Goal: Transaction & Acquisition: Obtain resource

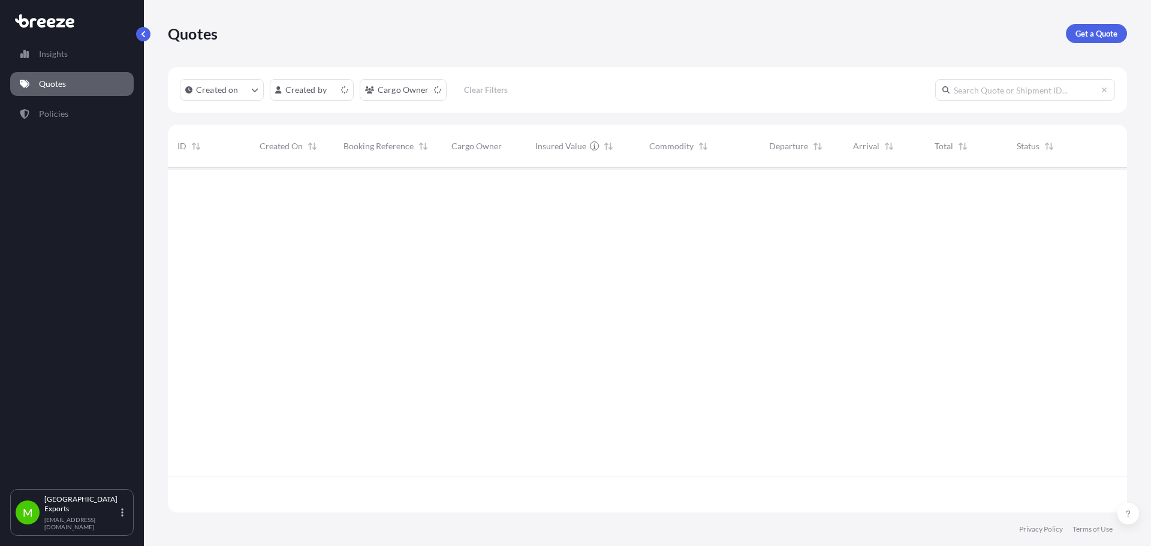
scroll to position [342, 950]
click at [1095, 40] on link "Get a Quote" at bounding box center [1095, 33] width 61 height 19
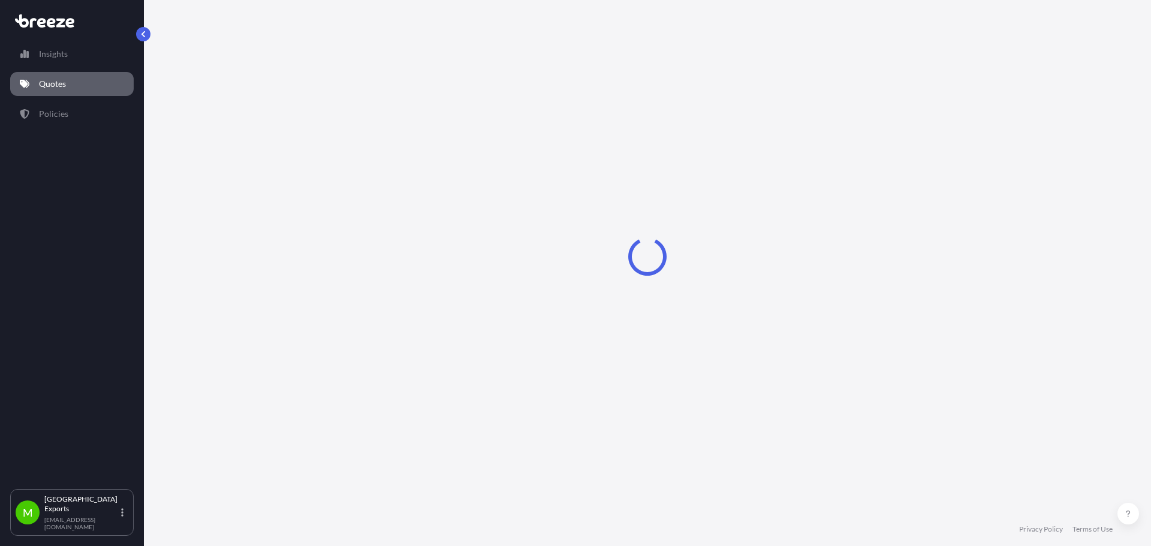
select select "Road"
select select "Sea"
select select "1"
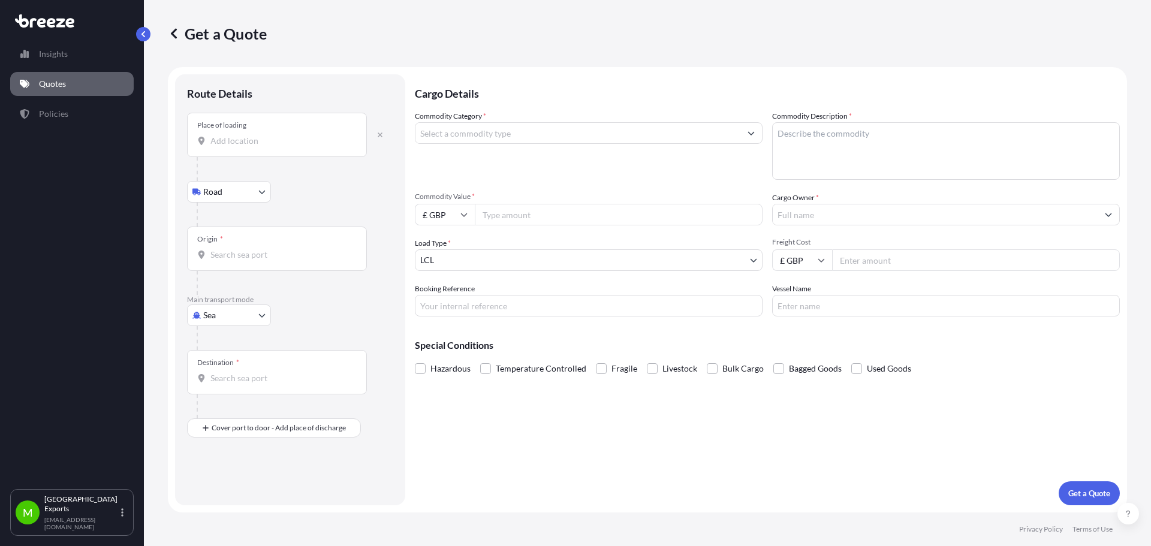
click at [243, 313] on body "Insights Quotes Policies M Manchester Exports [EMAIL_ADDRESS][DOMAIN_NAME] Get …" at bounding box center [575, 273] width 1151 height 546
click at [241, 385] on div "Road" at bounding box center [229, 390] width 74 height 22
select select "Road"
click at [264, 144] on input "Origin *" at bounding box center [280, 146] width 141 height 12
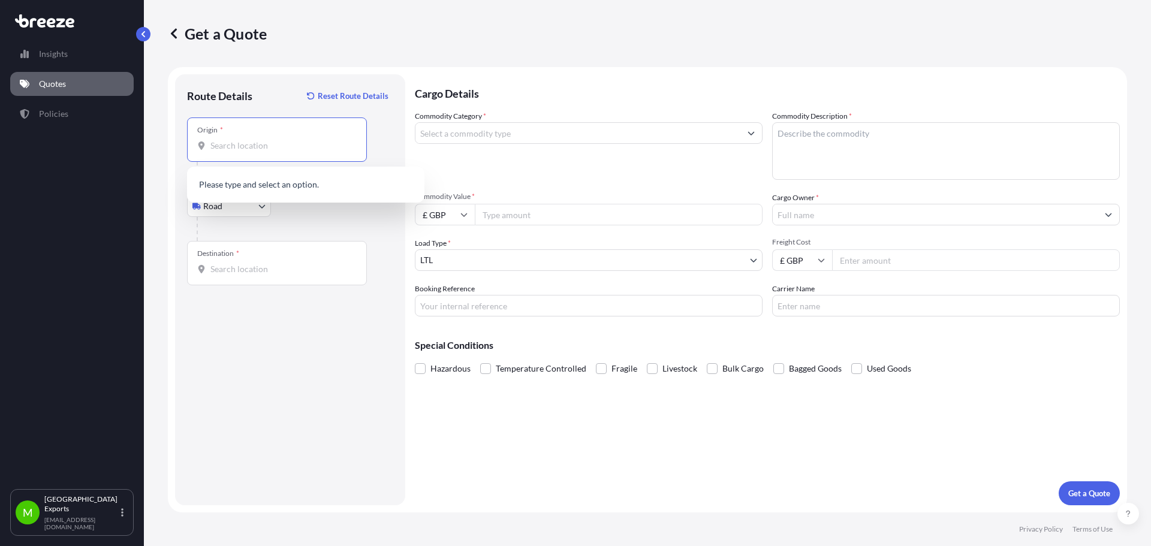
click at [339, 297] on div "Route Details Reset Route Details Place of loading Road Road Rail Origin * Main…" at bounding box center [290, 289] width 206 height 407
click at [253, 202] on body "0 options available. Insights Quotes Policies M Manchester Exports [EMAIL_ADDRE…" at bounding box center [575, 273] width 1151 height 546
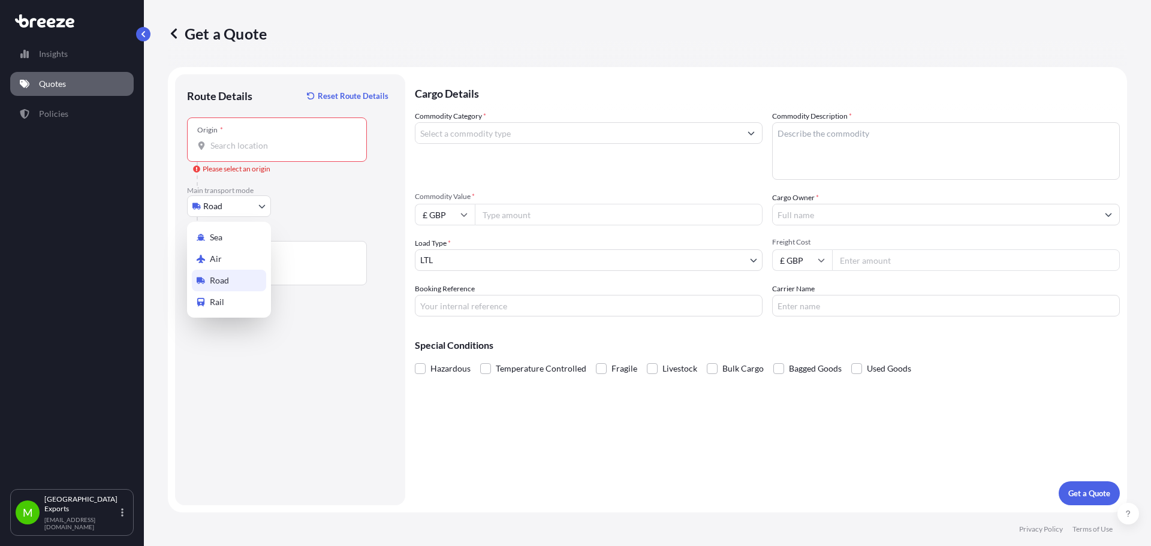
click at [237, 282] on div "Road" at bounding box center [229, 281] width 74 height 22
click at [287, 144] on input "Origin *" at bounding box center [280, 146] width 141 height 12
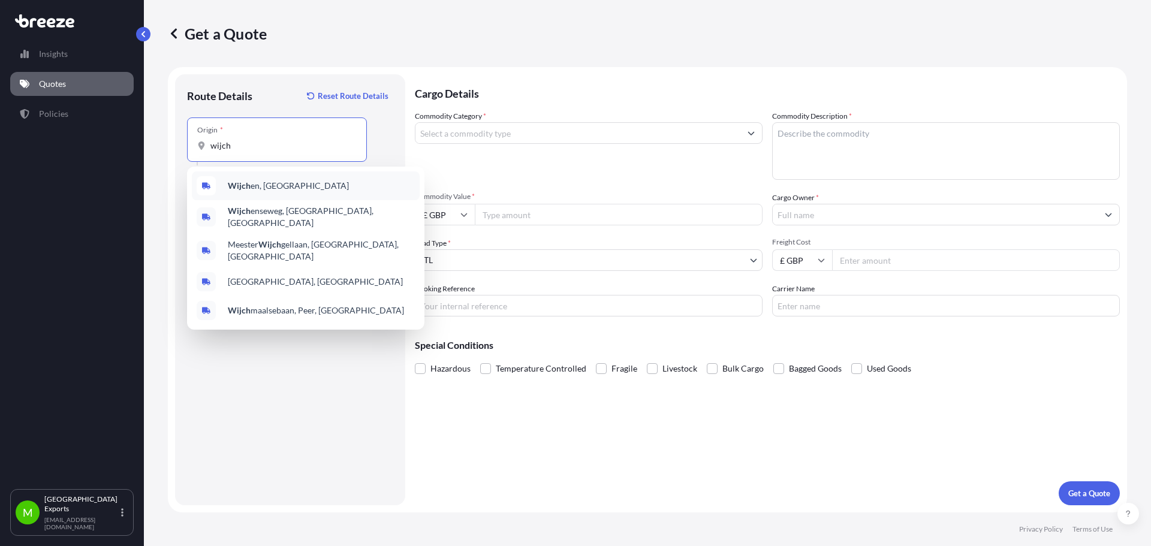
click at [284, 191] on div "Wijch en, [GEOGRAPHIC_DATA]" at bounding box center [306, 185] width 228 height 29
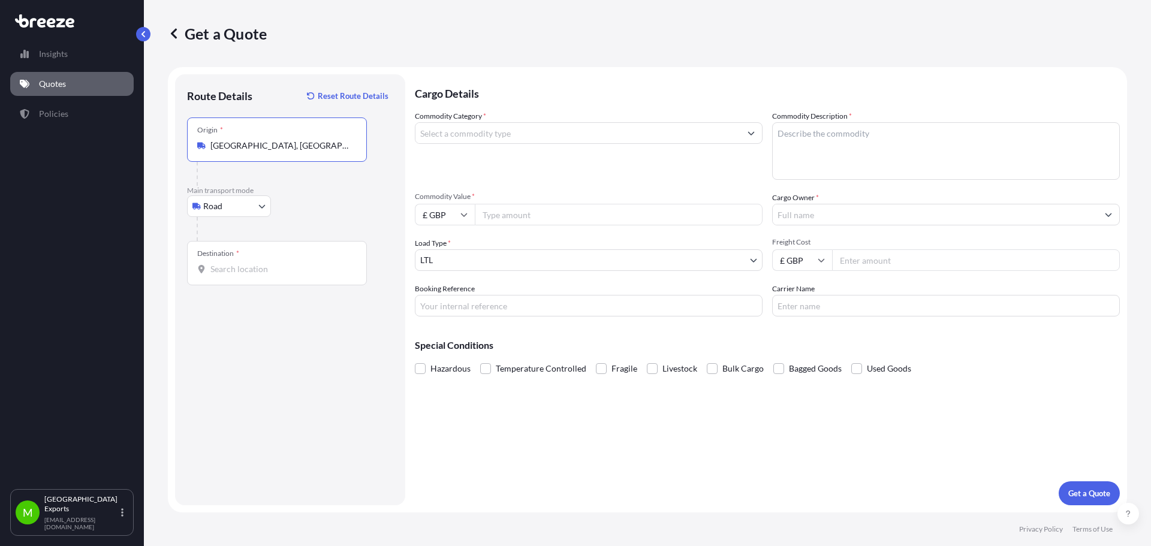
type input "[GEOGRAPHIC_DATA], [GEOGRAPHIC_DATA]"
click at [261, 265] on input "Destination *" at bounding box center [280, 269] width 141 height 12
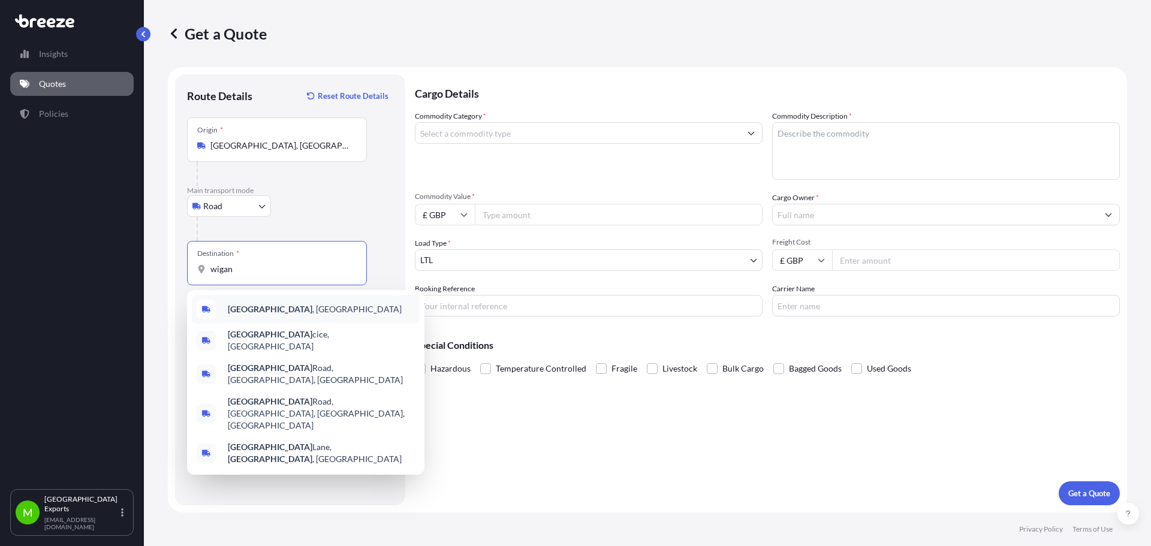
click at [274, 319] on div "[GEOGRAPHIC_DATA] , [GEOGRAPHIC_DATA]" at bounding box center [306, 309] width 228 height 29
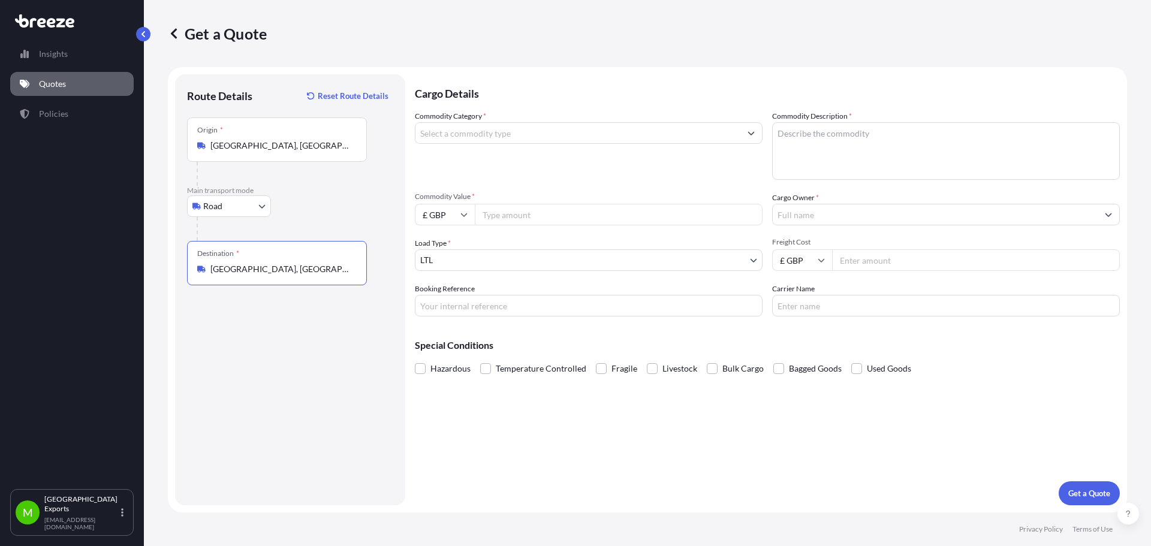
type input "[GEOGRAPHIC_DATA], [GEOGRAPHIC_DATA]"
click at [517, 138] on input "Commodity Category *" at bounding box center [577, 133] width 325 height 22
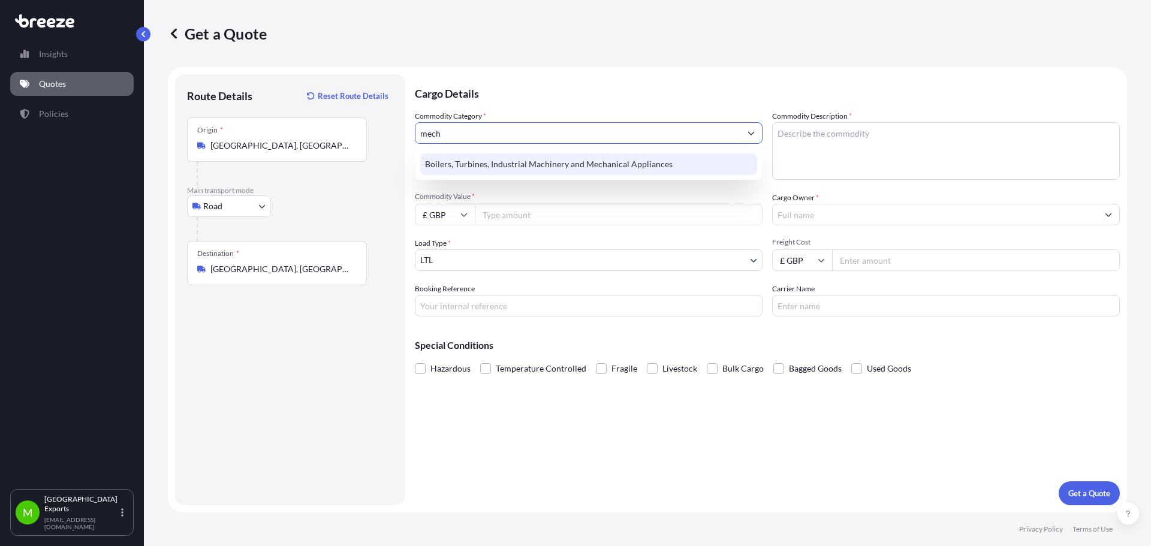
click at [569, 162] on div "Boilers, Turbines, Industrial Machinery and Mechanical Appliances" at bounding box center [588, 164] width 337 height 22
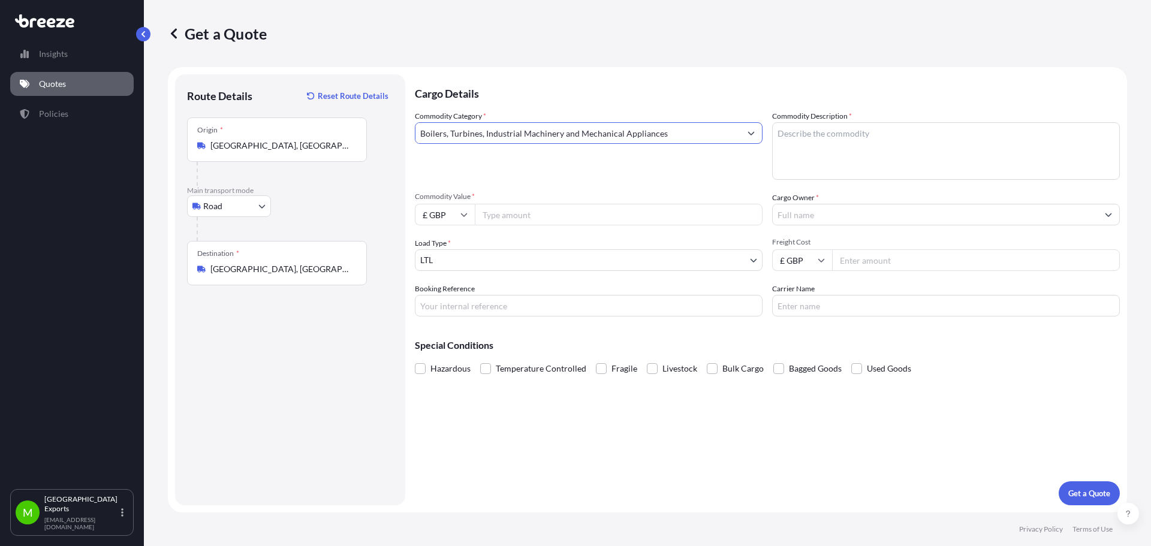
type input "Boilers, Turbines, Industrial Machinery and Mechanical Appliances"
click at [811, 144] on textarea "Commodity Description *" at bounding box center [946, 151] width 348 height 58
type textarea "wood working"
type input "25000"
click at [898, 218] on input "Cargo Owner *" at bounding box center [934, 215] width 325 height 22
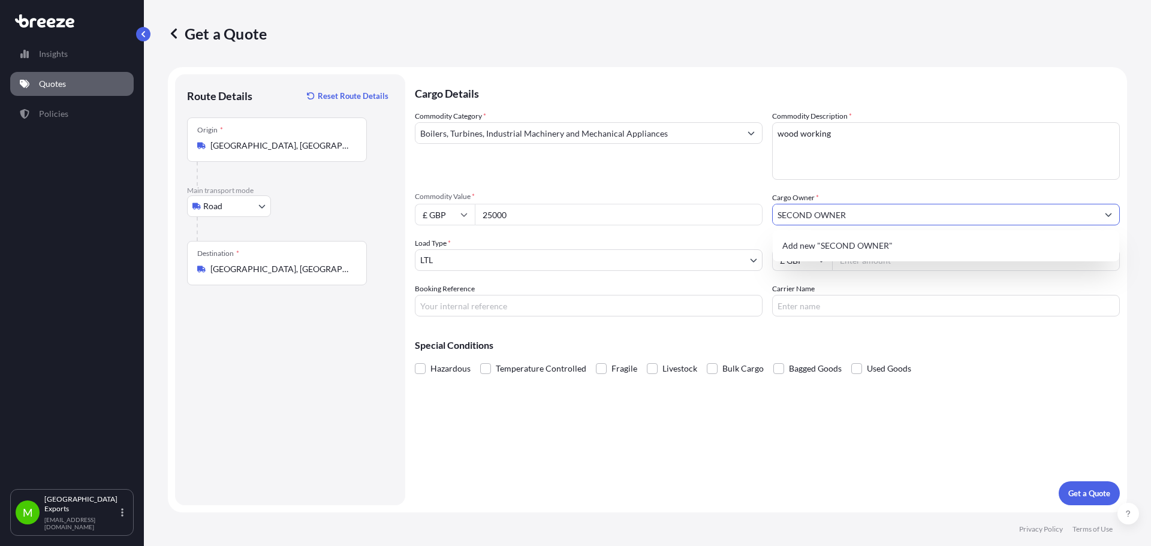
type input "SECOND OWNER"
click at [609, 265] on body "6 options available. 1 option available. 0 options available. 1 option availabl…" at bounding box center [575, 273] width 1151 height 546
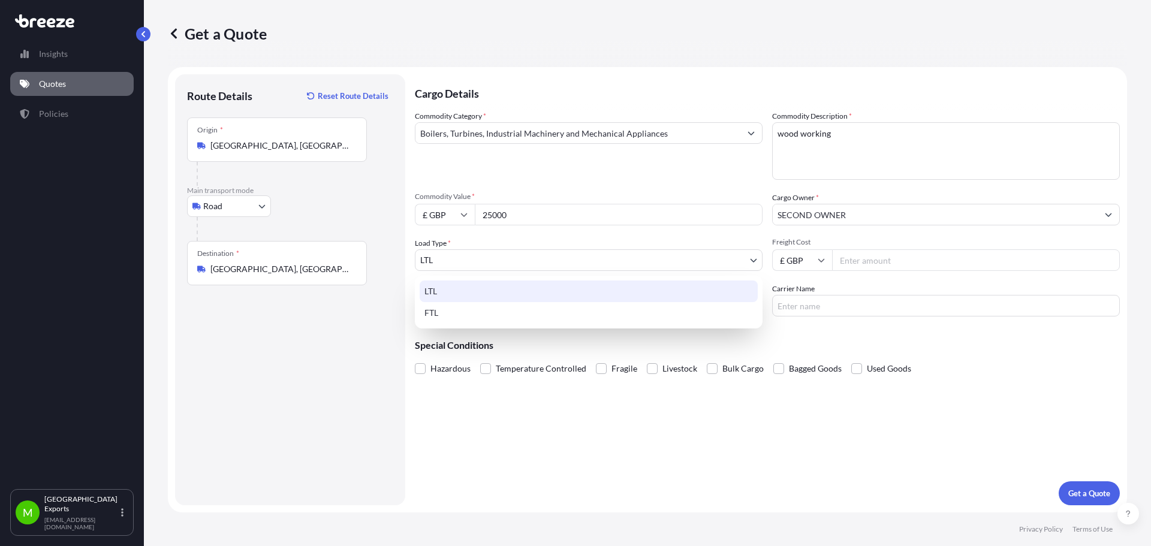
click at [496, 291] on div "LTL" at bounding box center [588, 291] width 338 height 22
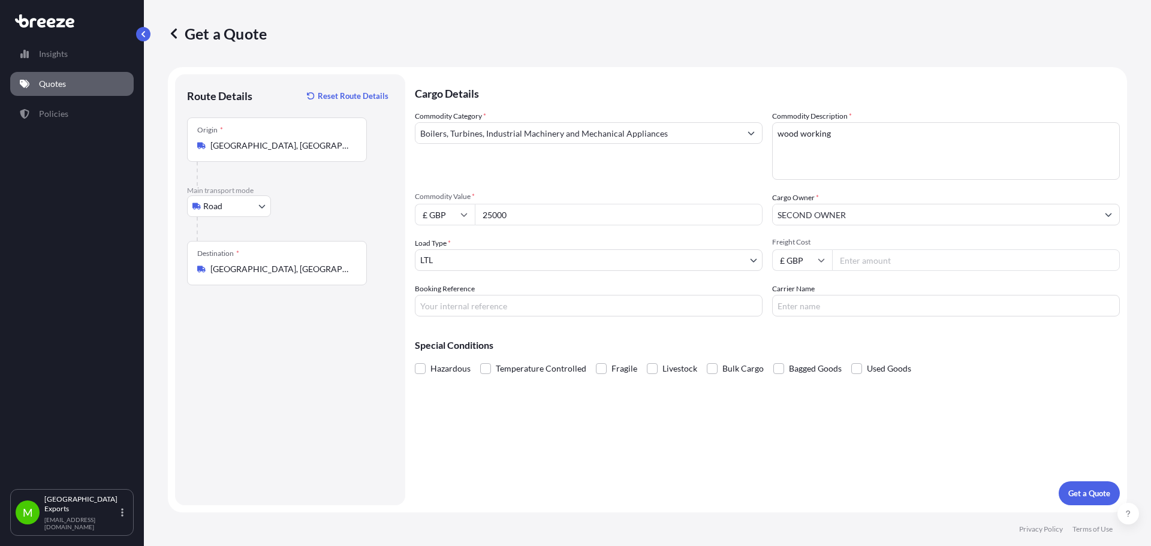
click at [892, 256] on input "Freight Cost" at bounding box center [976, 260] width 288 height 22
type input "505"
click at [1097, 493] on p "Get a Quote" at bounding box center [1089, 493] width 42 height 12
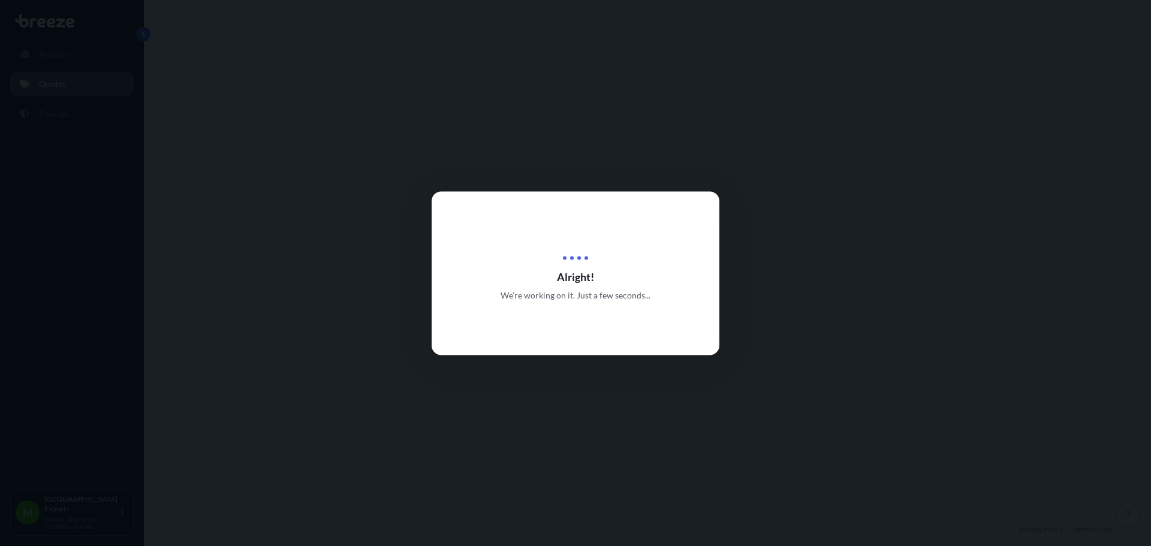
select select "Road"
select select "1"
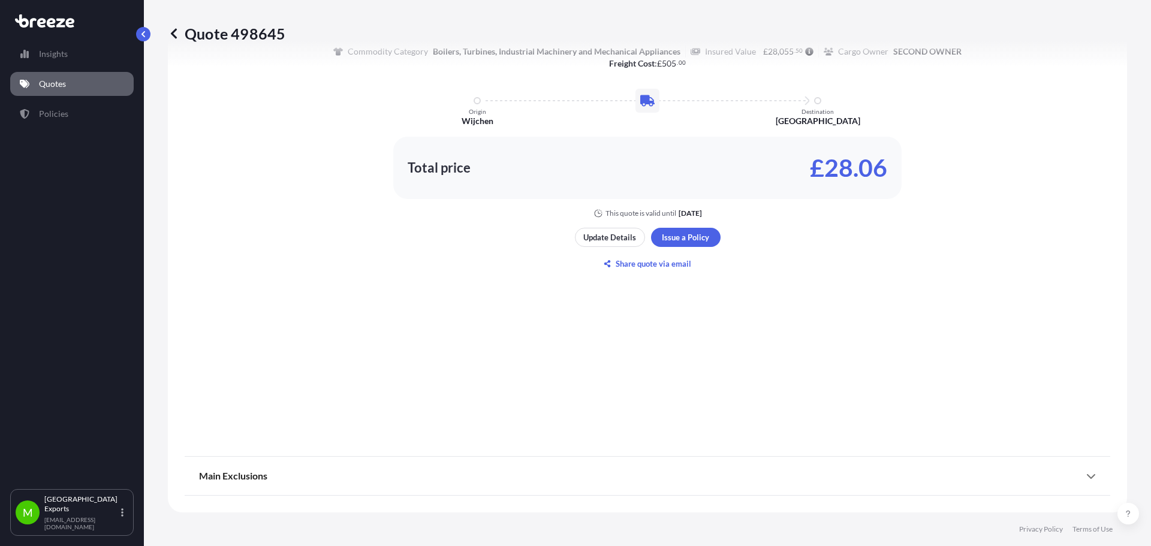
scroll to position [369, 0]
